Goal: Transaction & Acquisition: Purchase product/service

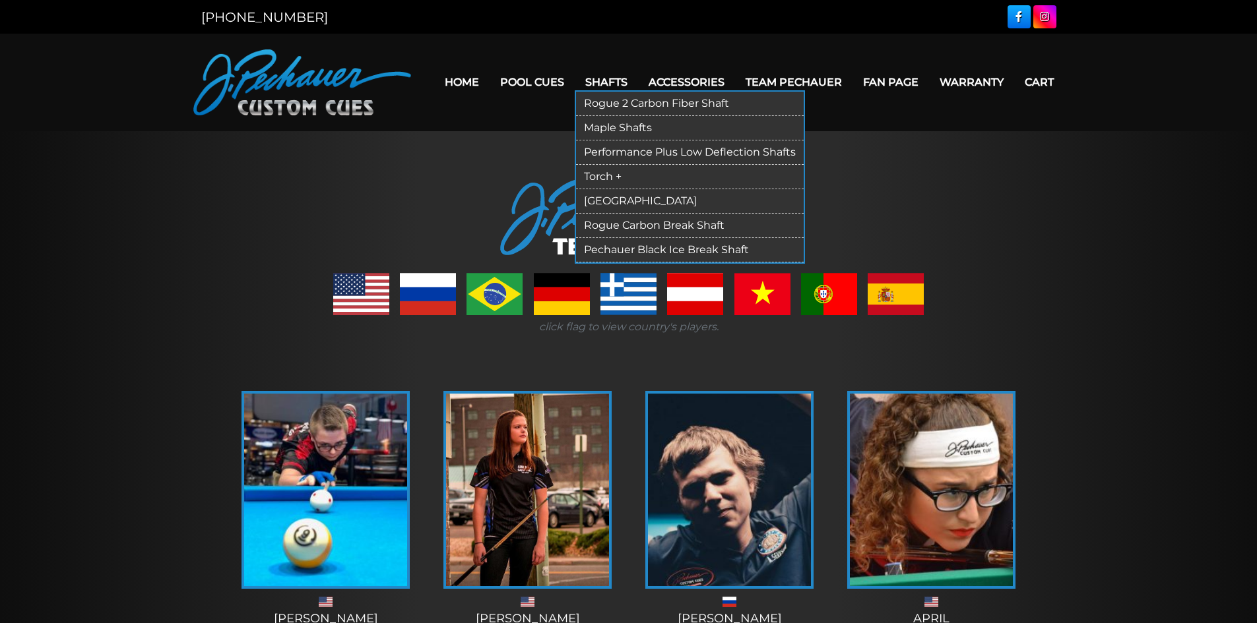
click at [656, 131] on link "Maple Shafts" at bounding box center [690, 128] width 228 height 24
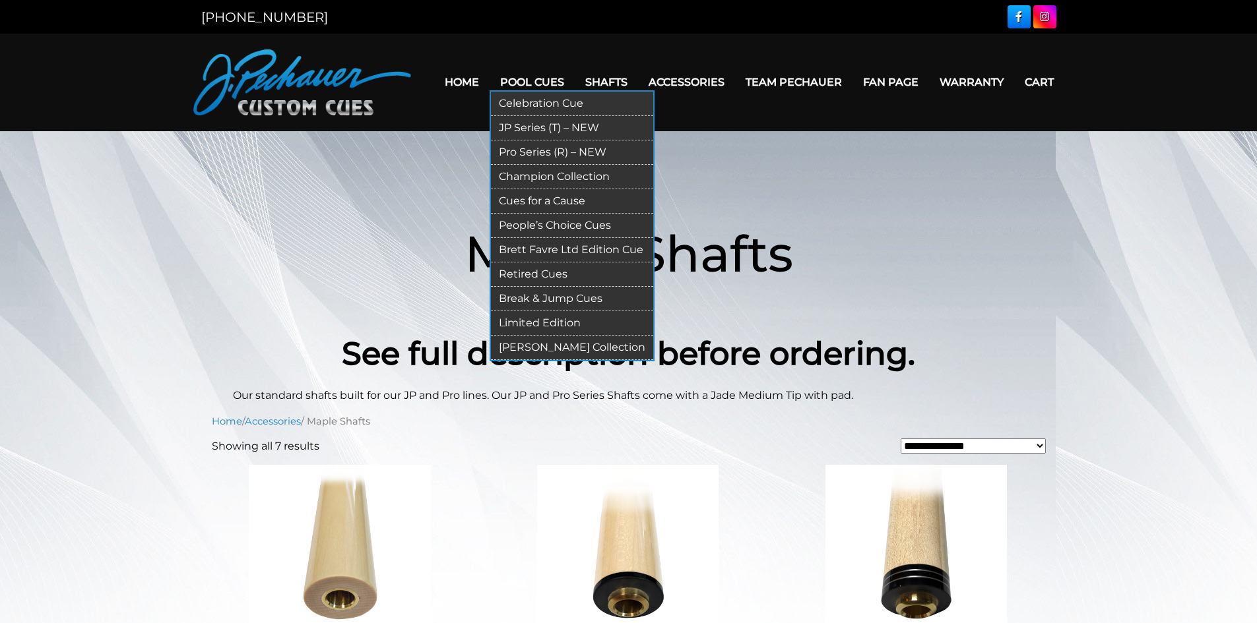
click at [535, 154] on link "Pro Series (R) – NEW" at bounding box center [572, 153] width 162 height 24
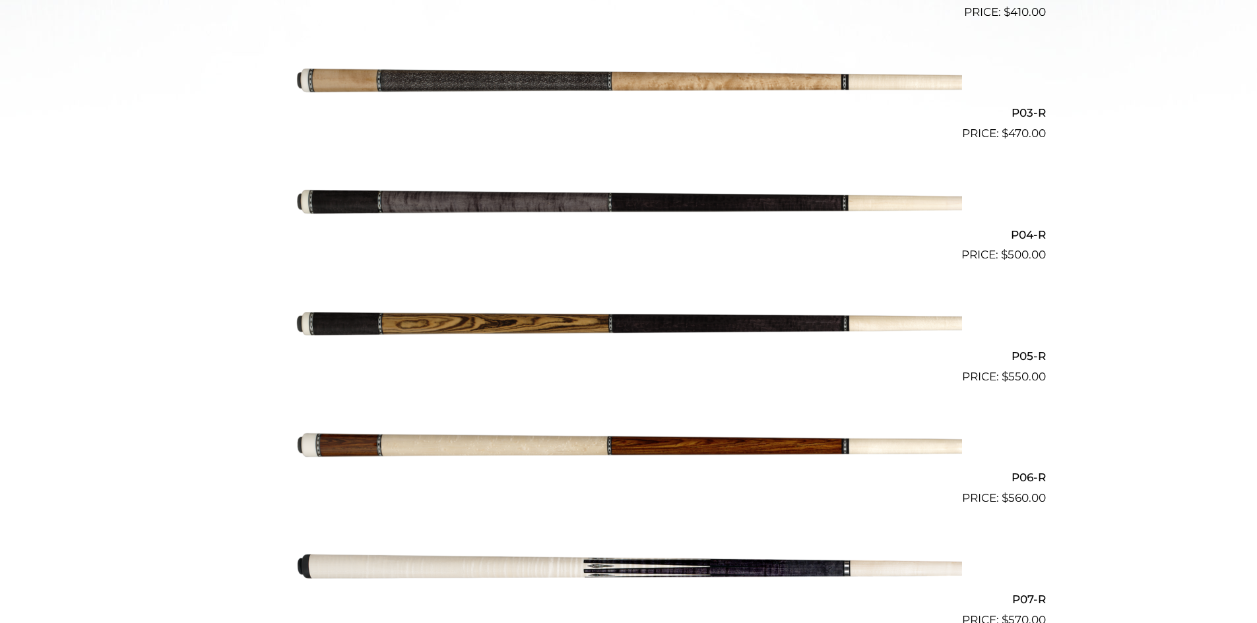
scroll to position [638, 0]
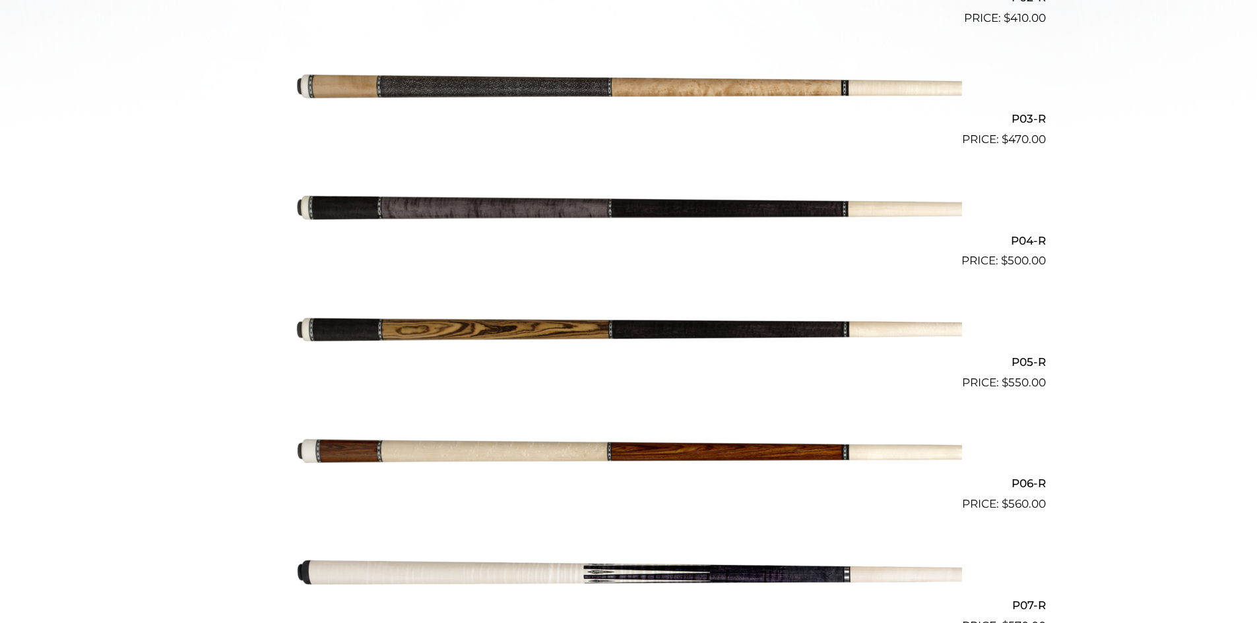
click at [655, 332] on img at bounding box center [629, 330] width 666 height 111
